Goal: Task Accomplishment & Management: Complete application form

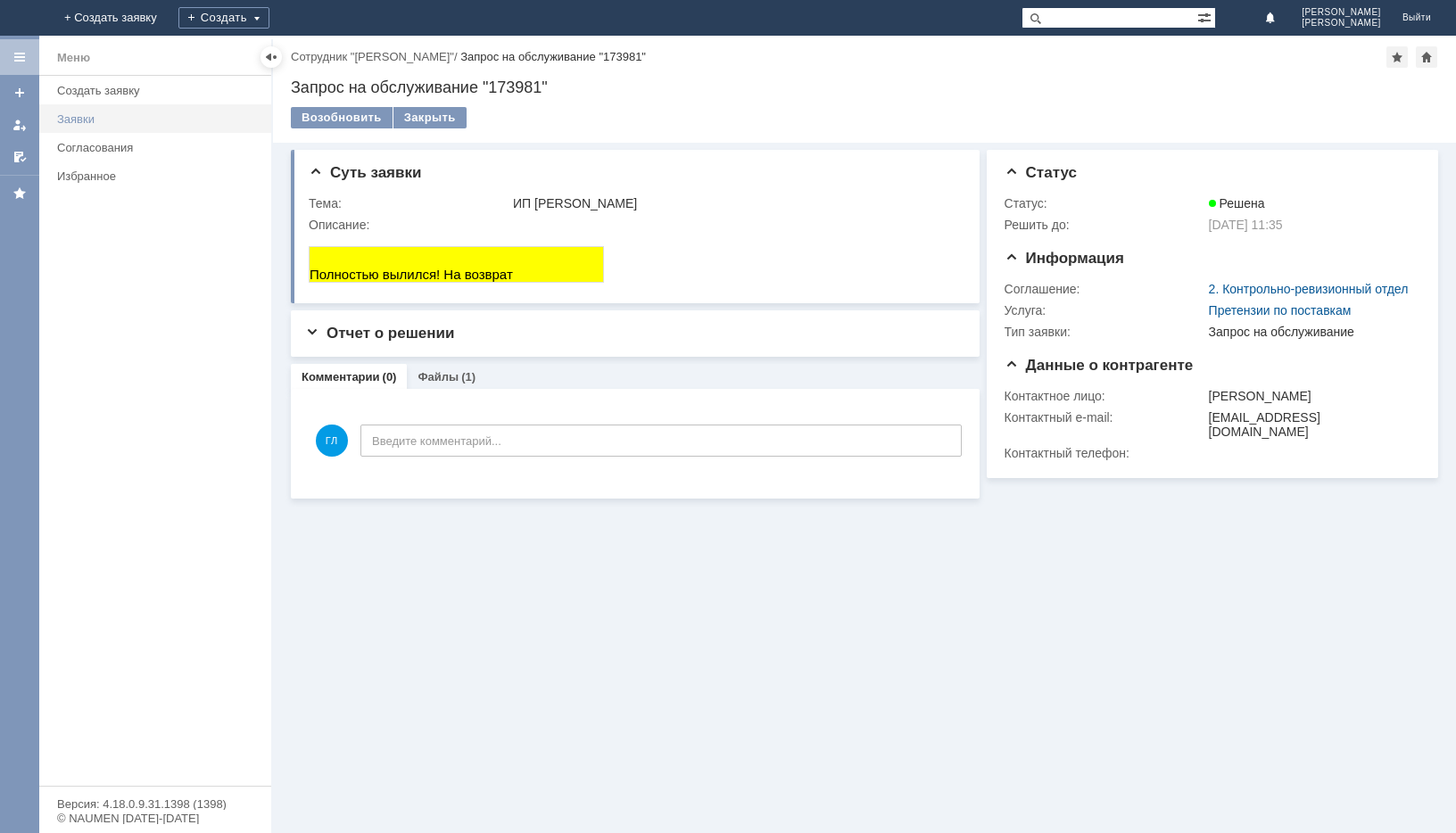
click at [83, 127] on link "Заявки" at bounding box center [159, 119] width 218 height 28
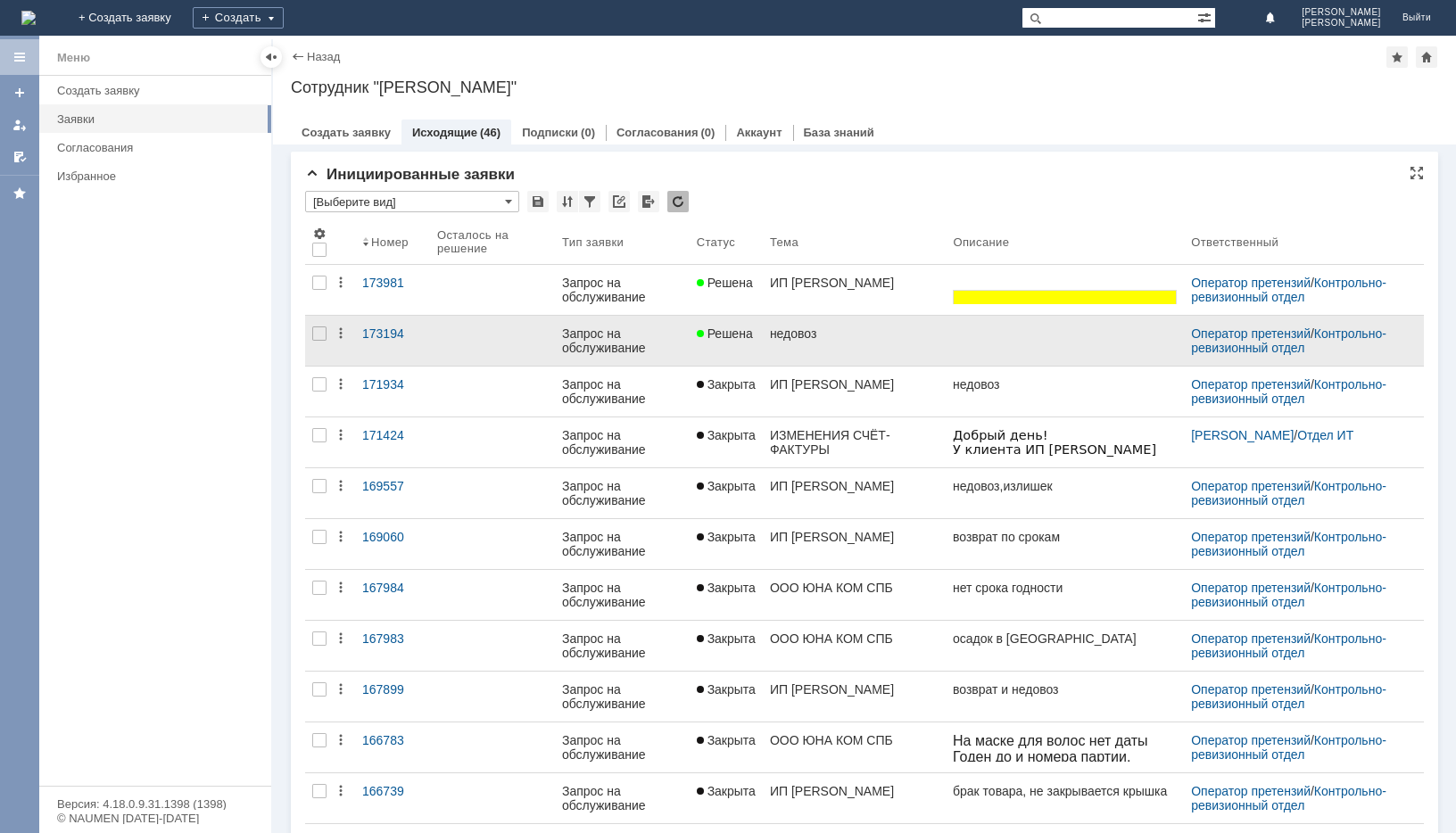
click at [946, 344] on link at bounding box center [1065, 341] width 238 height 50
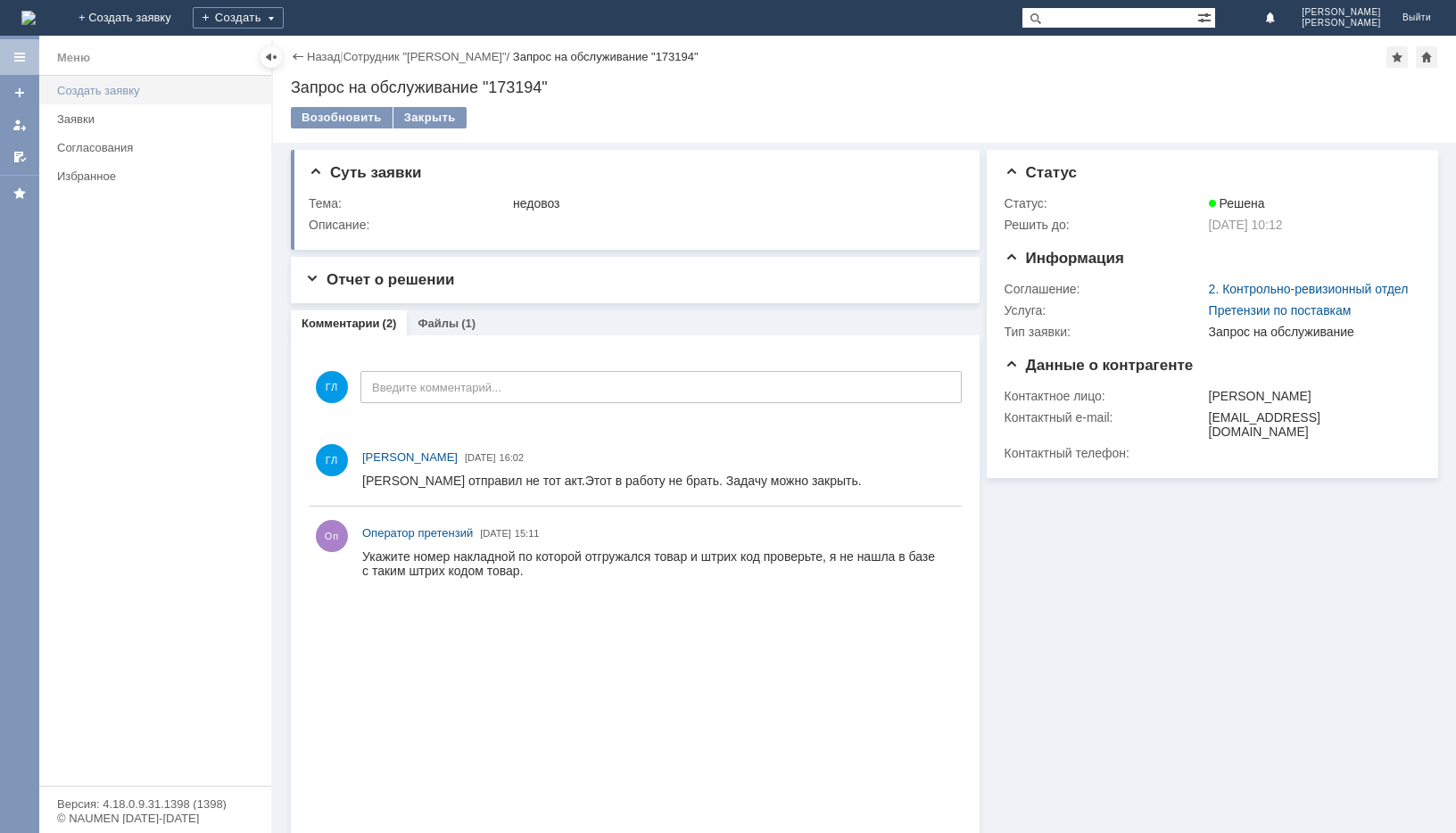
click at [115, 87] on div "Создать заявку" at bounding box center [158, 90] width 204 height 13
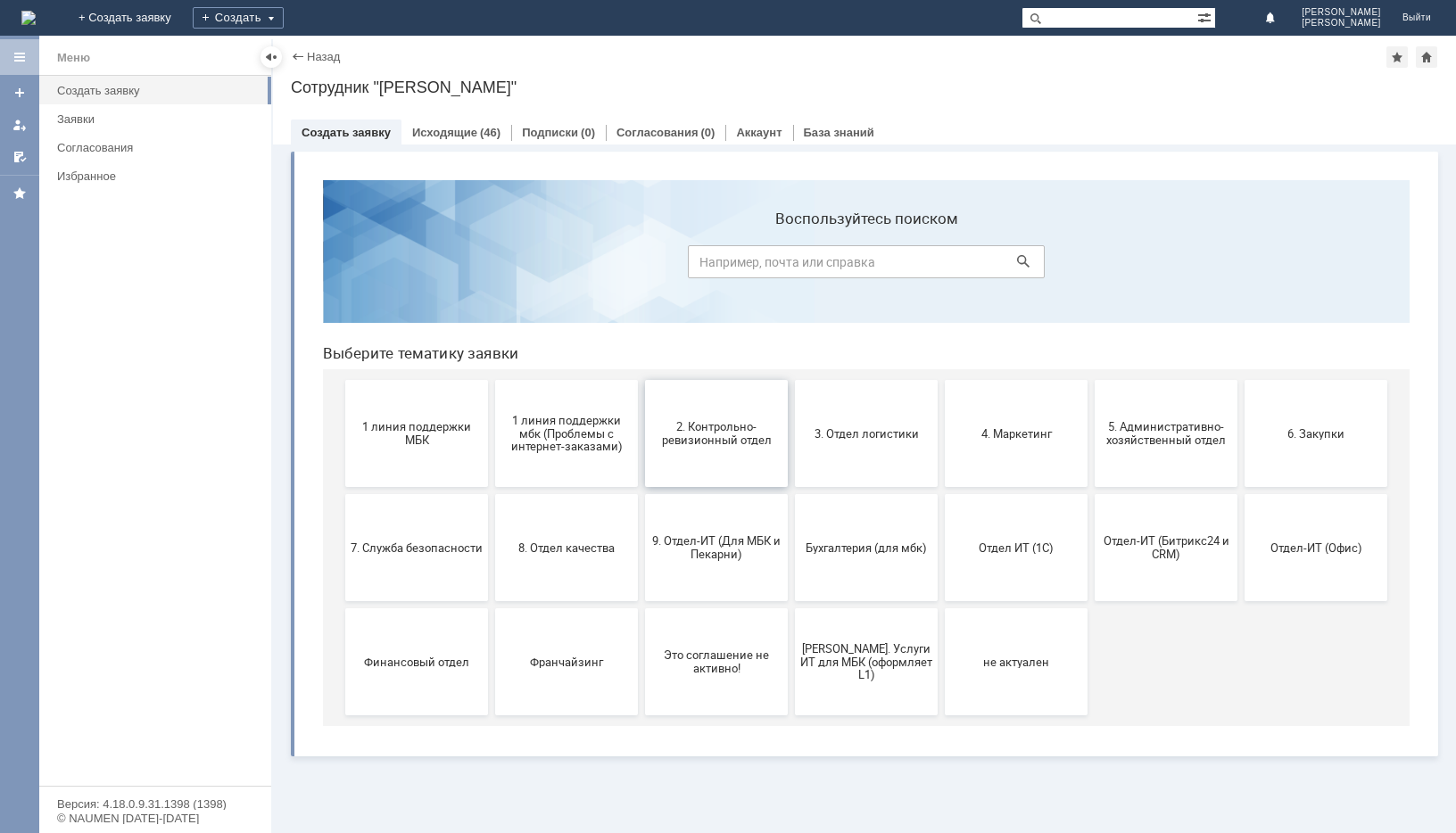
click at [693, 439] on span "2. Контрольно-ревизионный отдел" at bounding box center [717, 433] width 132 height 27
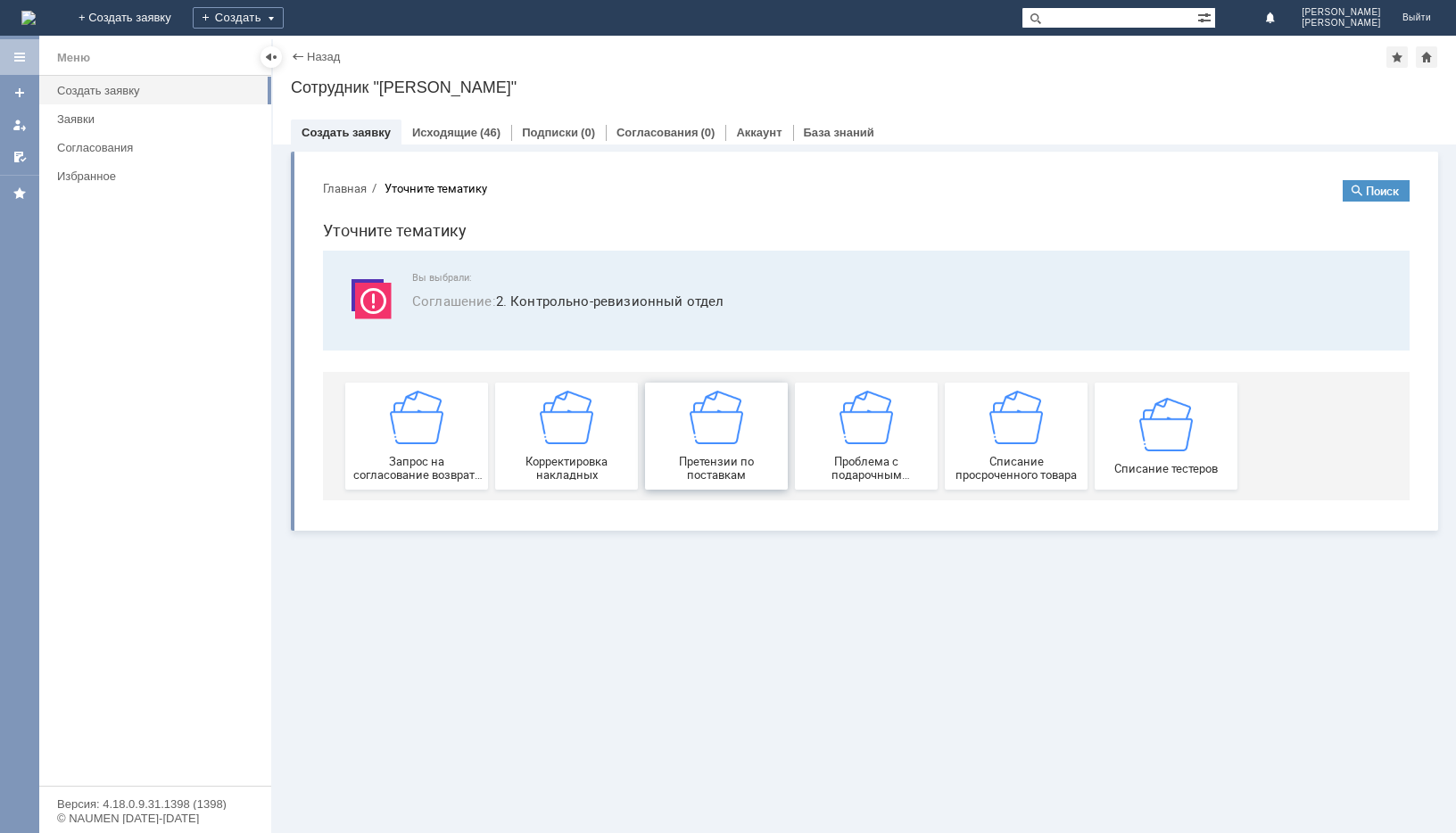
click at [723, 464] on span "Претензии по поставкам" at bounding box center [717, 468] width 132 height 27
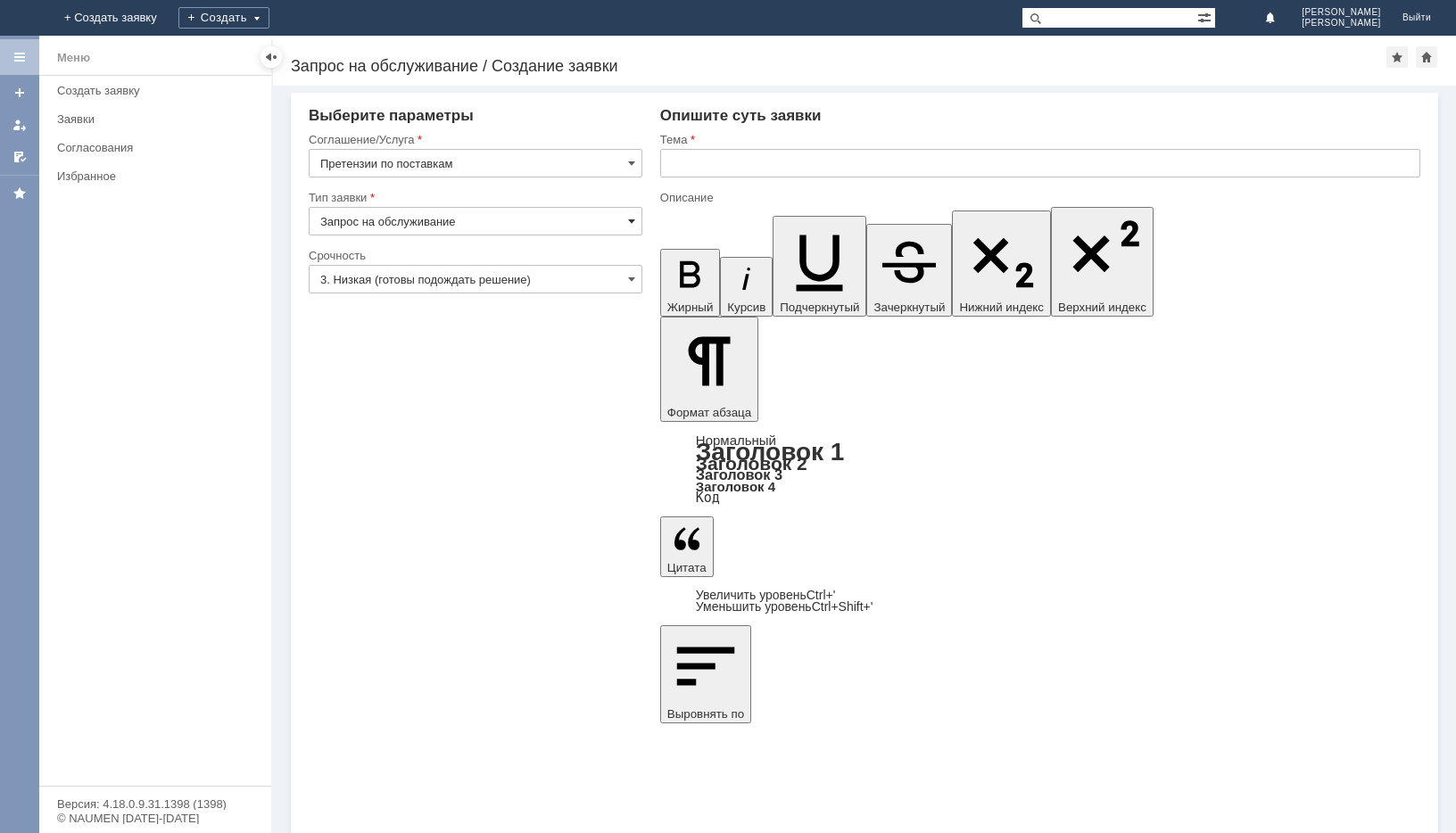
click at [628, 221] on span at bounding box center [632, 221] width 7 height 14
click at [633, 218] on span at bounding box center [632, 221] width 7 height 14
type input "Запрос на обслуживание"
click at [633, 280] on span at bounding box center [632, 278] width 7 height 14
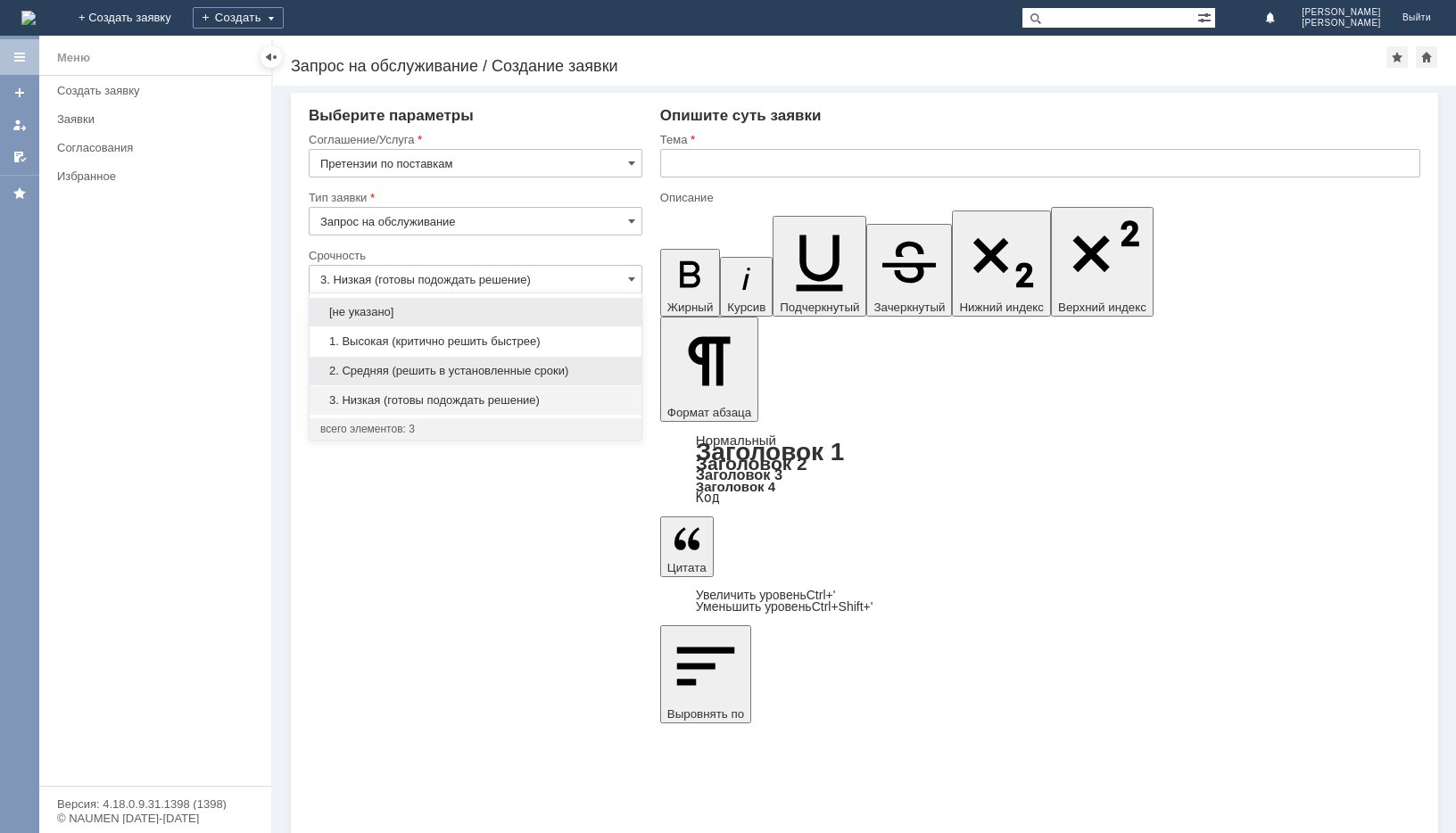
click at [505, 368] on span "2. Средняя (решить в установленные сроки)" at bounding box center [476, 370] width 311 height 14
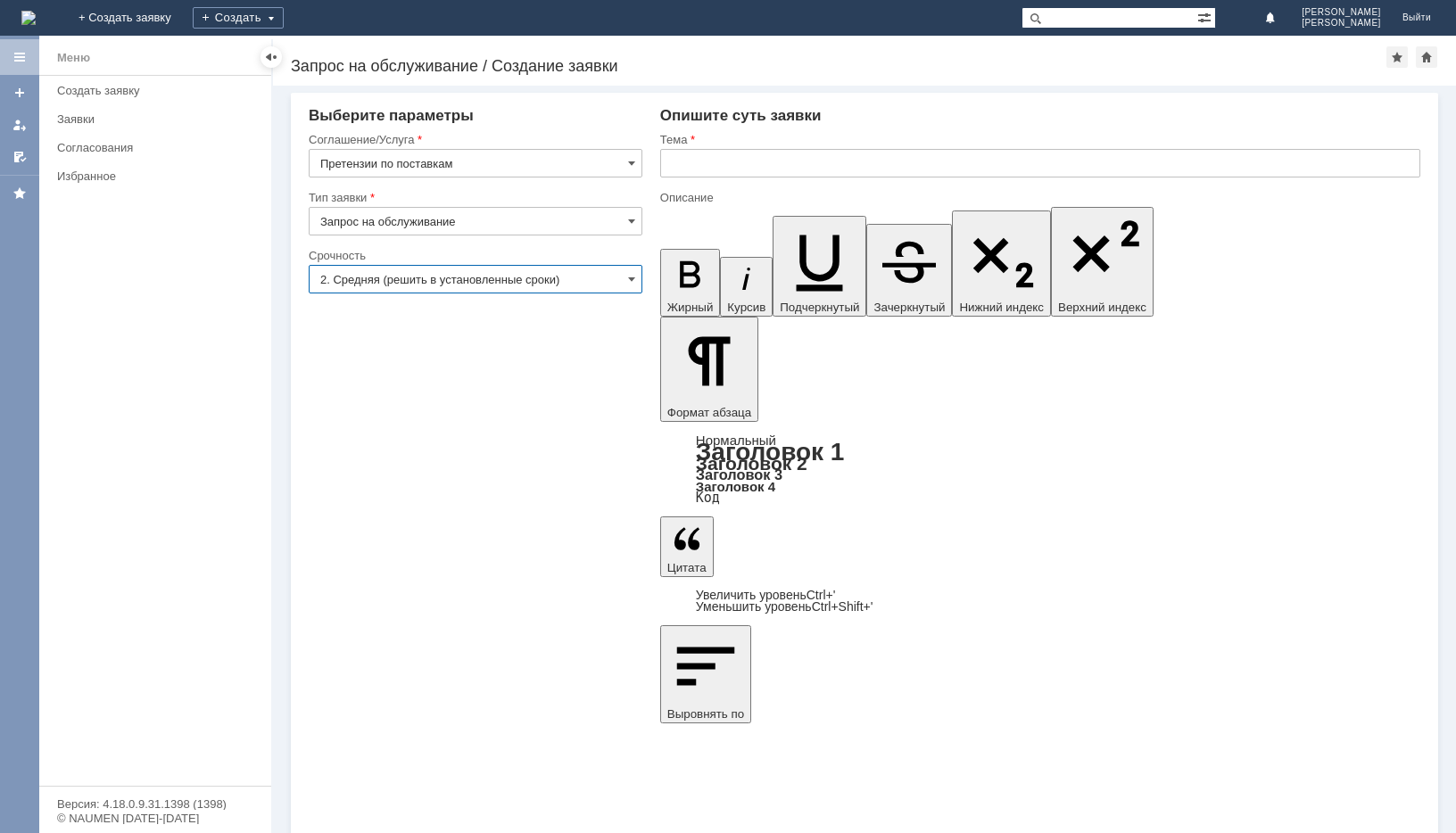
type input "2. Средняя (решить в установленные сроки)"
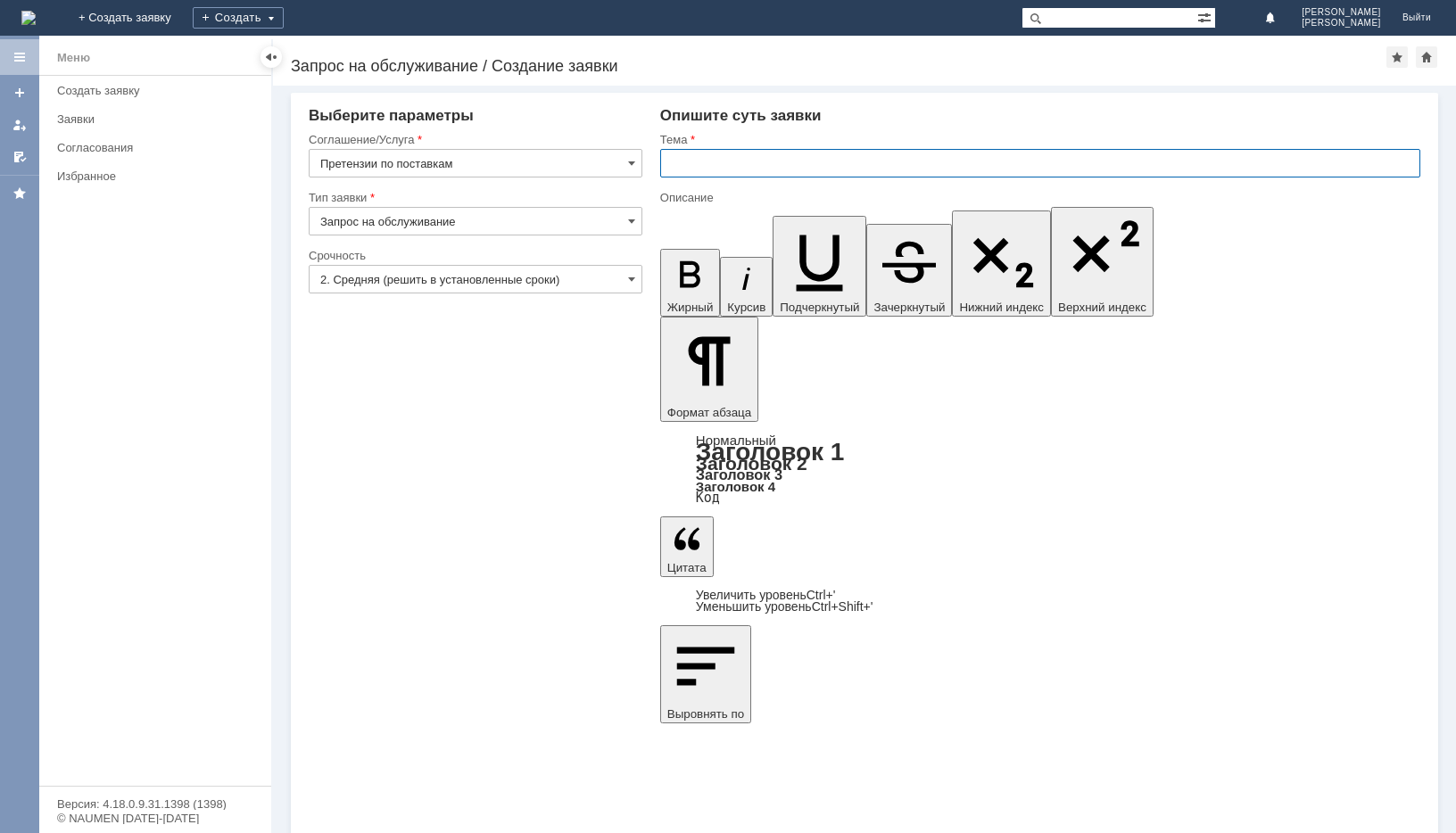
click at [676, 172] on input "text" at bounding box center [1040, 163] width 761 height 29
click at [718, 169] on input "ООО Гринвил" at bounding box center [1040, 163] width 761 height 29
type input "ООО Гринвилл"
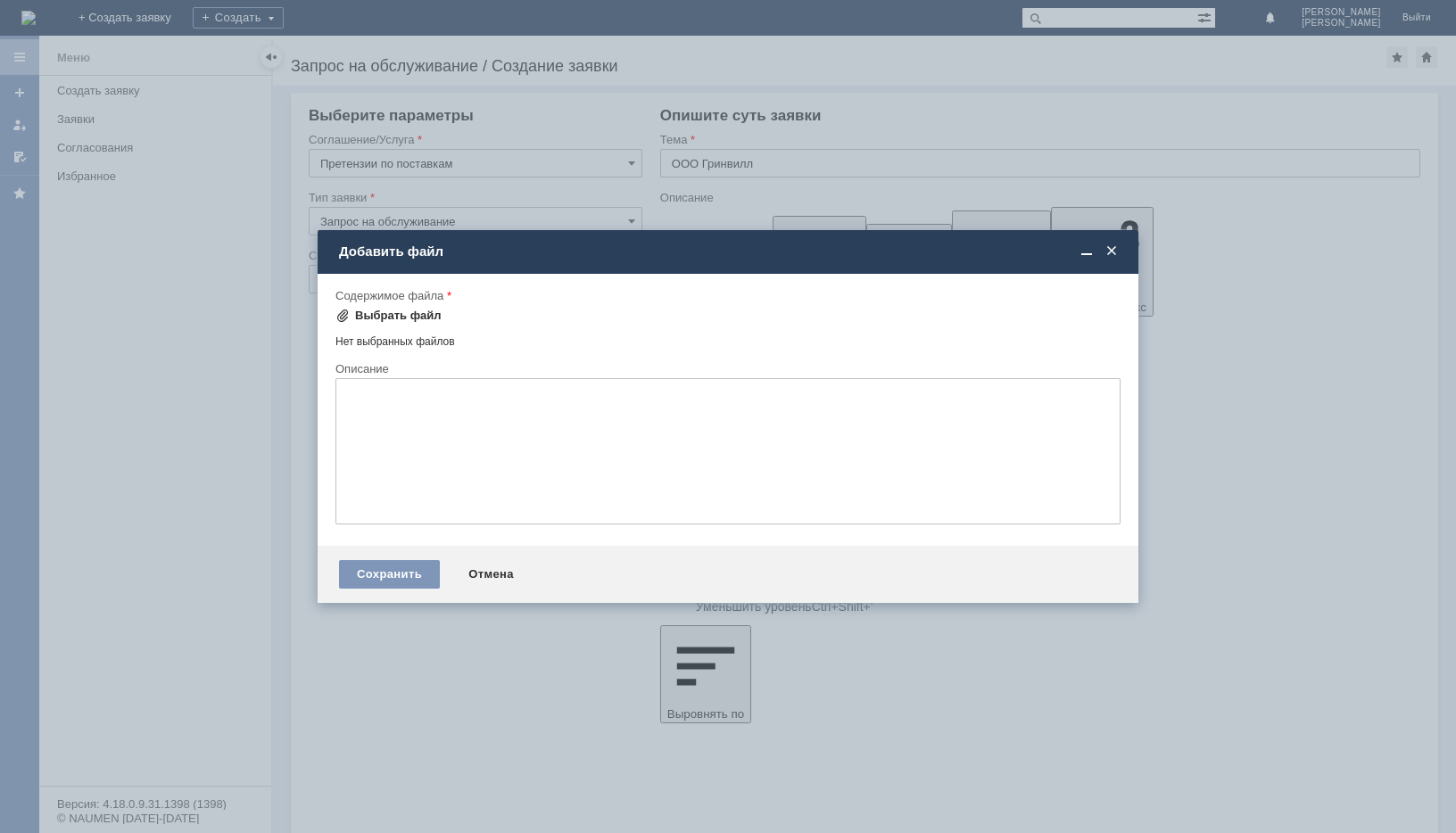
click at [406, 322] on div "Выбрать файл" at bounding box center [398, 316] width 87 height 14
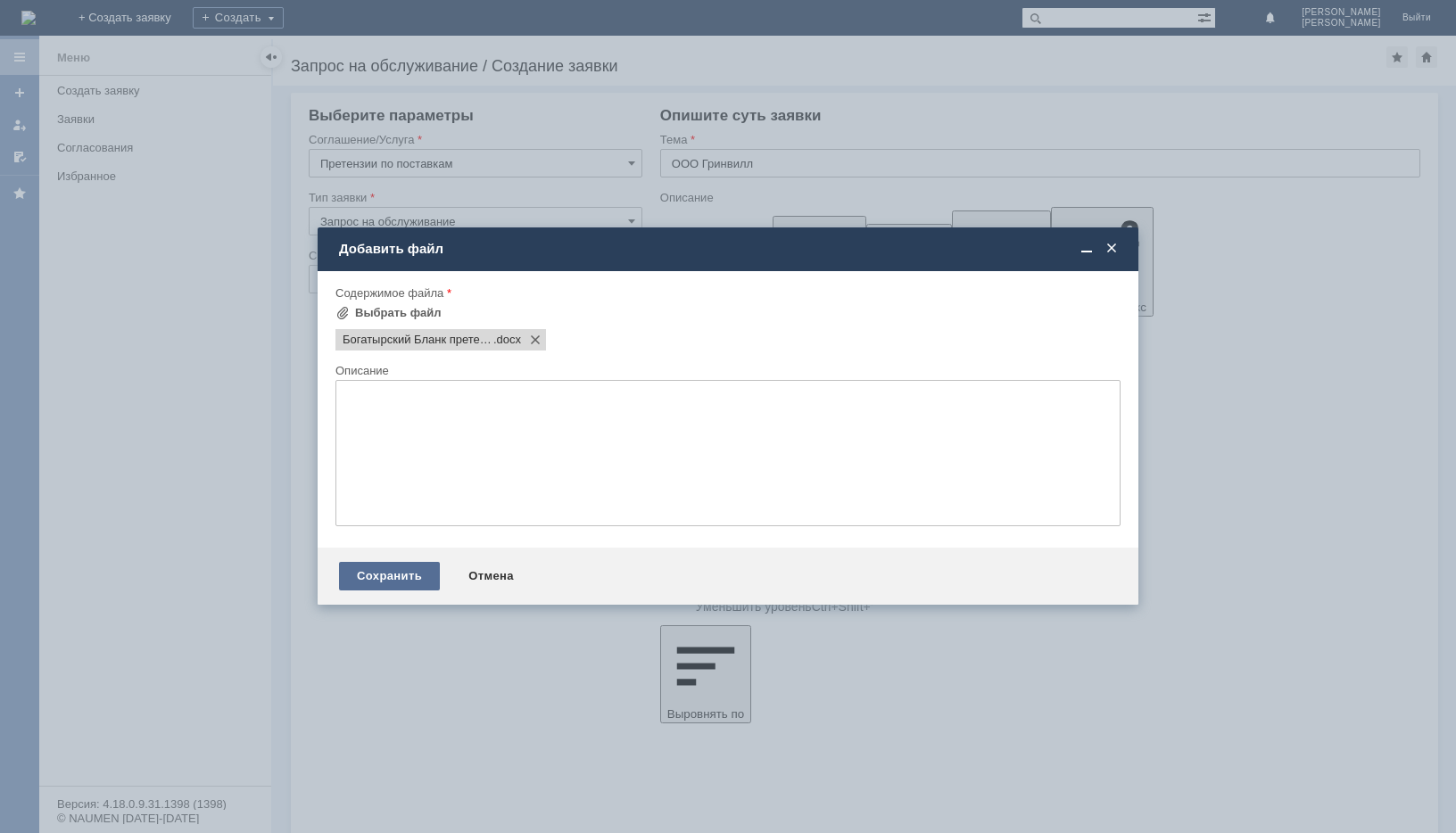
click at [404, 575] on div "Сохранить" at bounding box center [389, 576] width 101 height 29
